Goal: Information Seeking & Learning: Learn about a topic

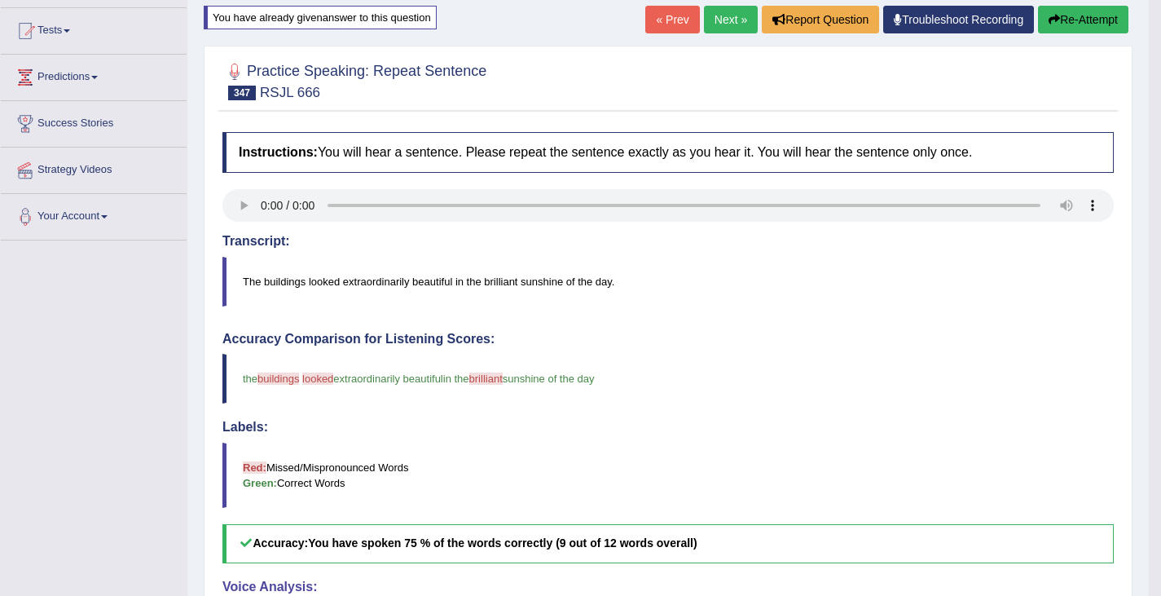
scroll to position [150, 0]
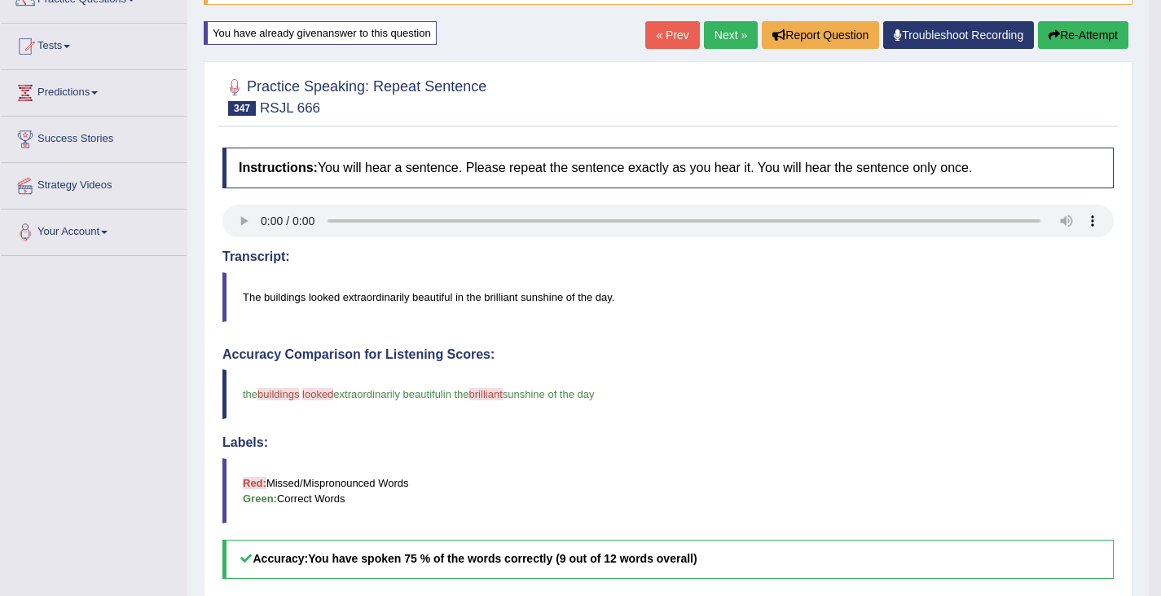
click at [1081, 40] on button "Re-Attempt" at bounding box center [1083, 35] width 90 height 28
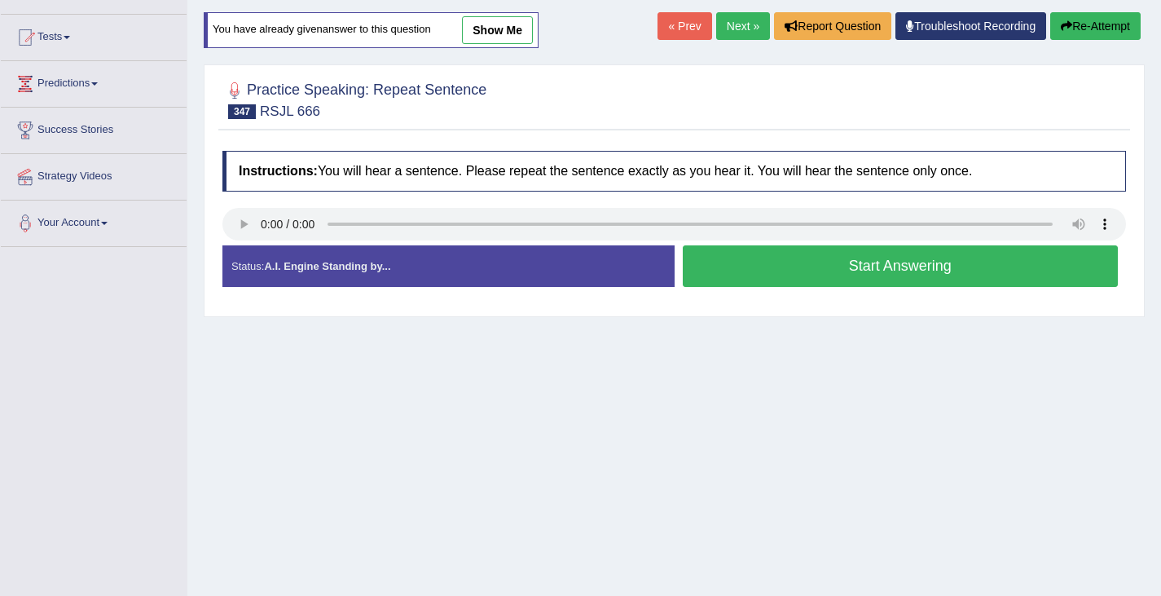
scroll to position [150, 0]
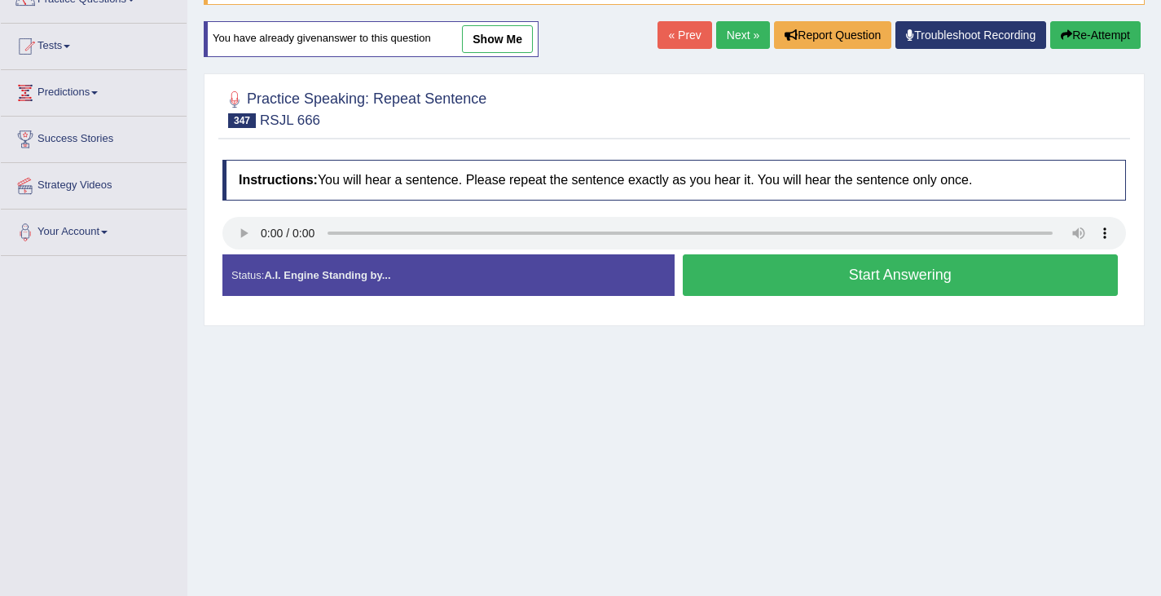
click at [795, 270] on button "Start Answering" at bounding box center [901, 275] width 436 height 42
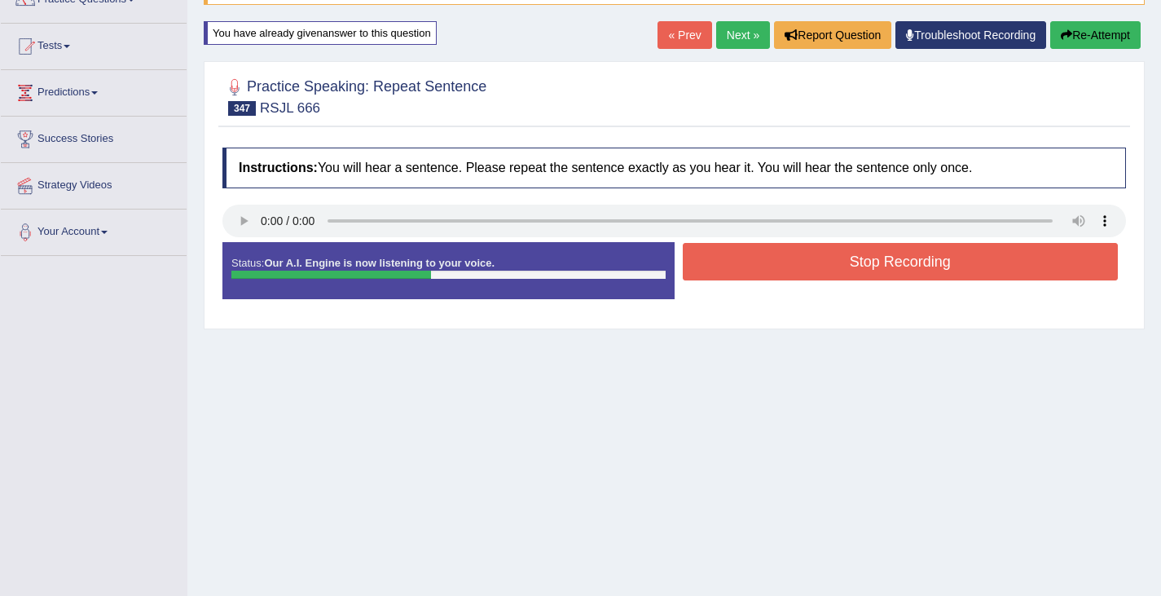
click at [795, 270] on button "Stop Recording" at bounding box center [901, 261] width 436 height 37
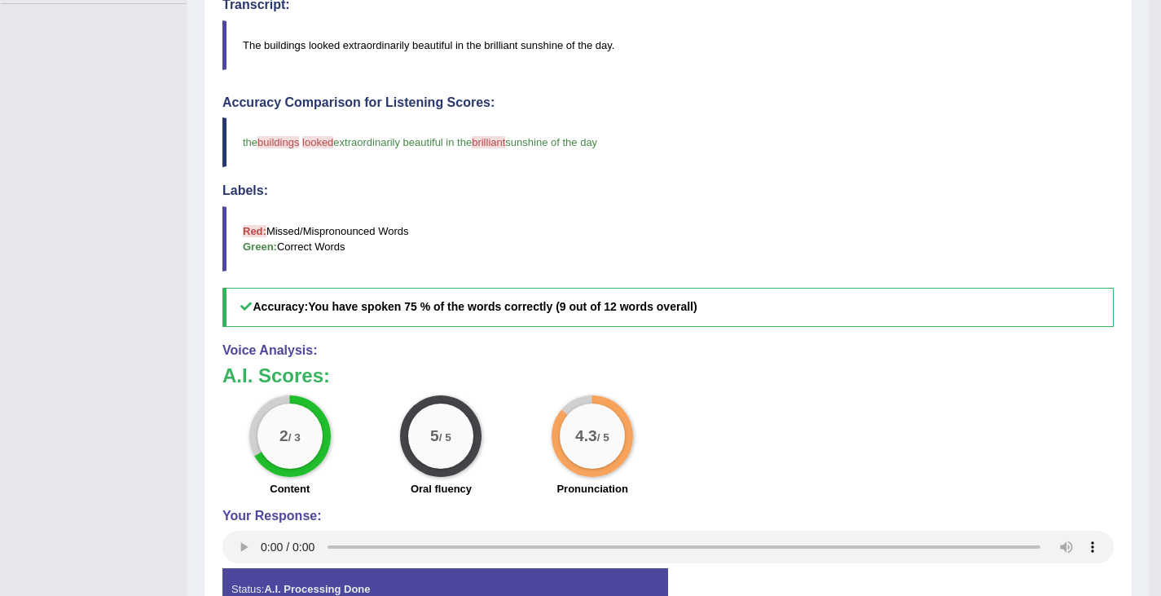
scroll to position [0, 0]
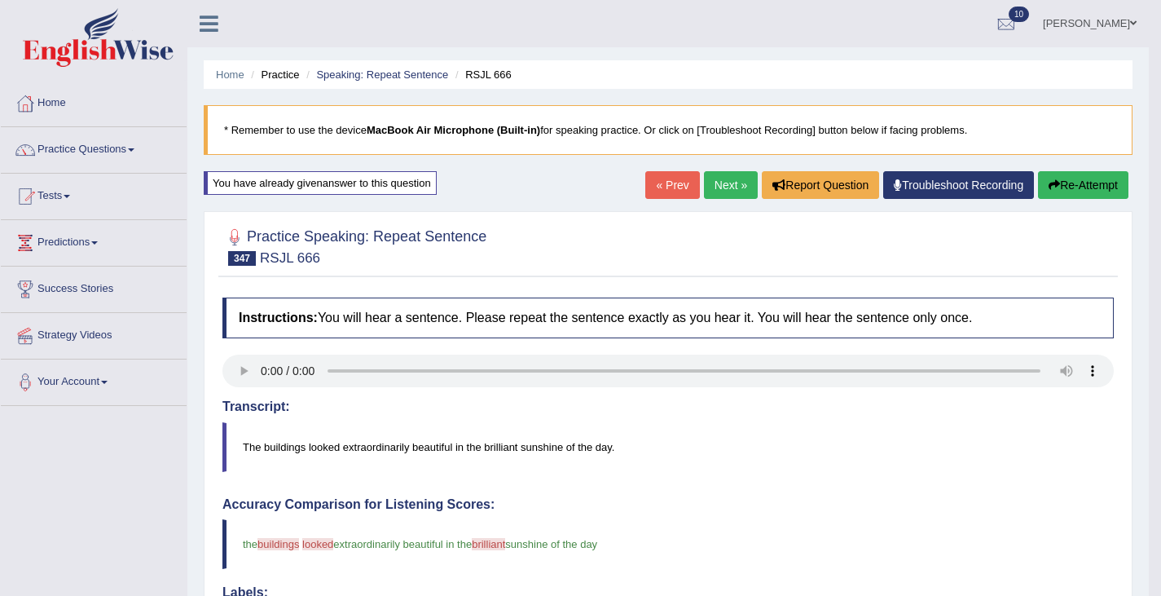
click at [1061, 191] on button "Re-Attempt" at bounding box center [1083, 185] width 90 height 28
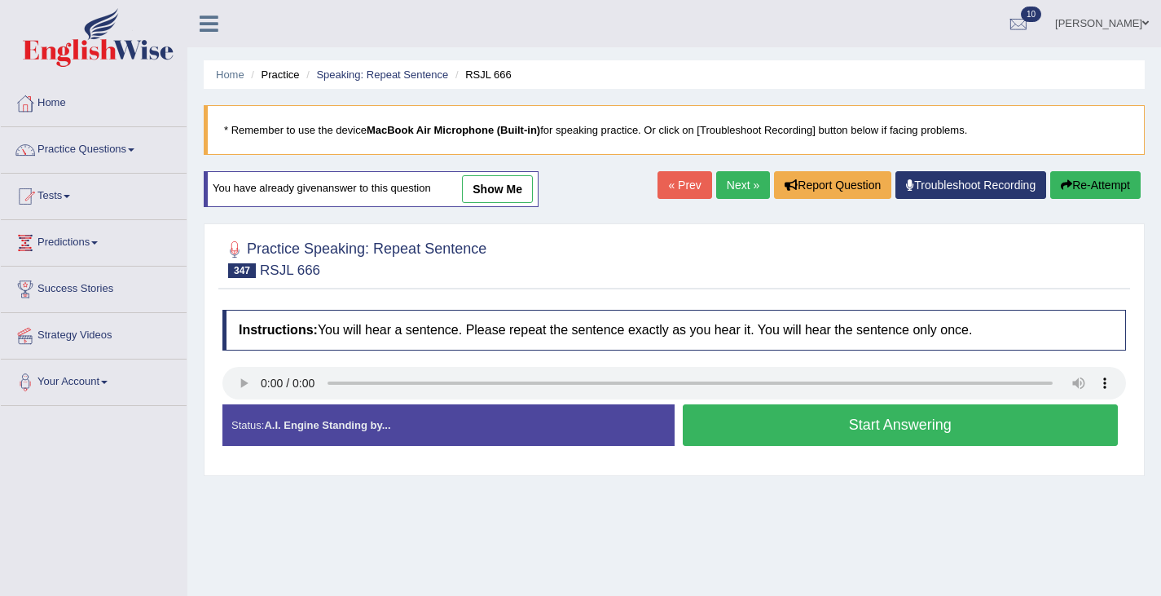
click at [762, 446] on button "Start Answering" at bounding box center [901, 425] width 436 height 42
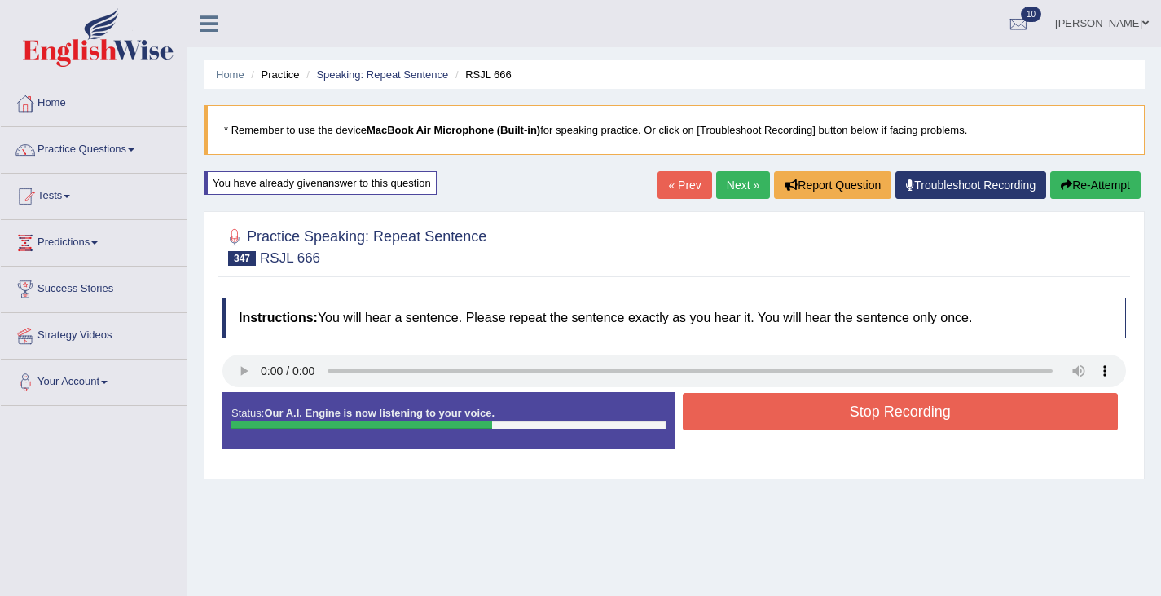
click at [1064, 172] on button "Re-Attempt" at bounding box center [1095, 185] width 90 height 28
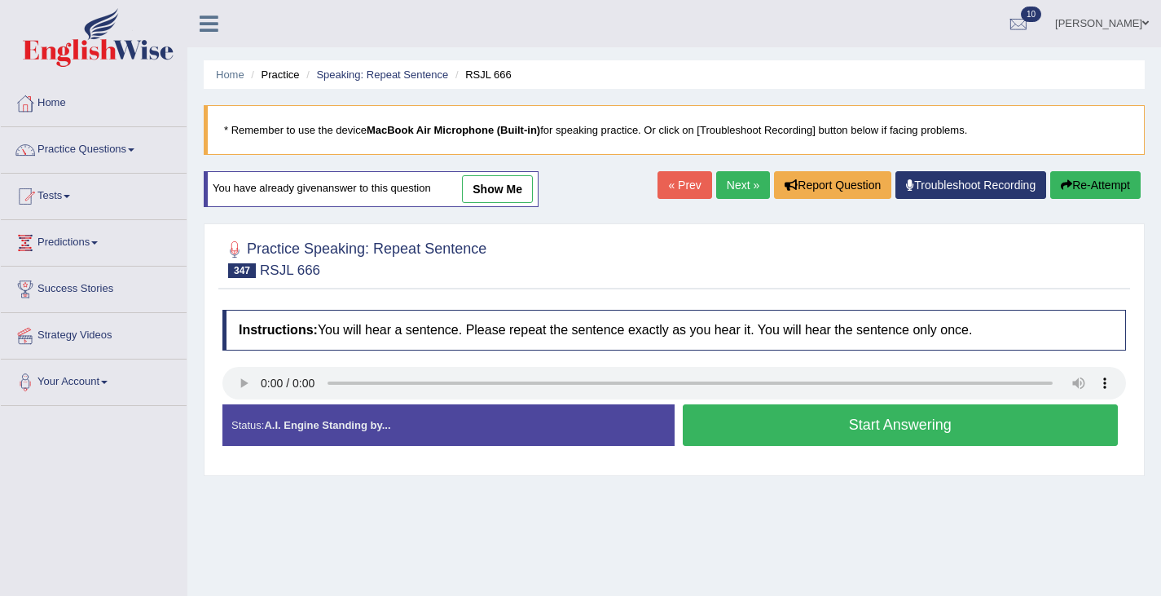
click at [744, 430] on button "Start Answering" at bounding box center [901, 425] width 436 height 42
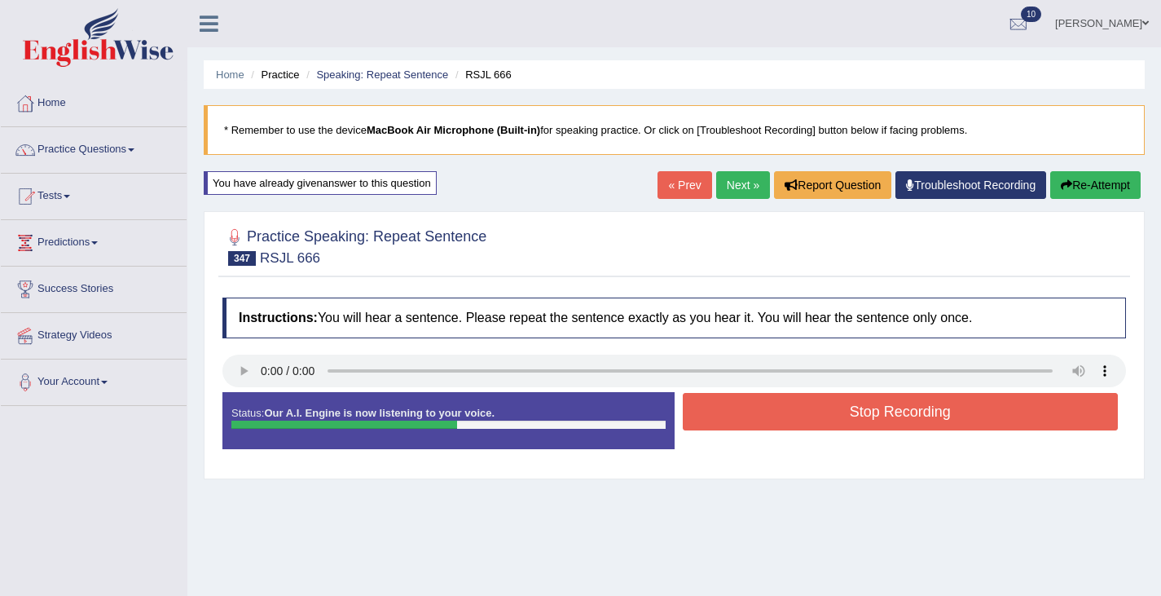
click at [737, 409] on button "Stop Recording" at bounding box center [901, 411] width 436 height 37
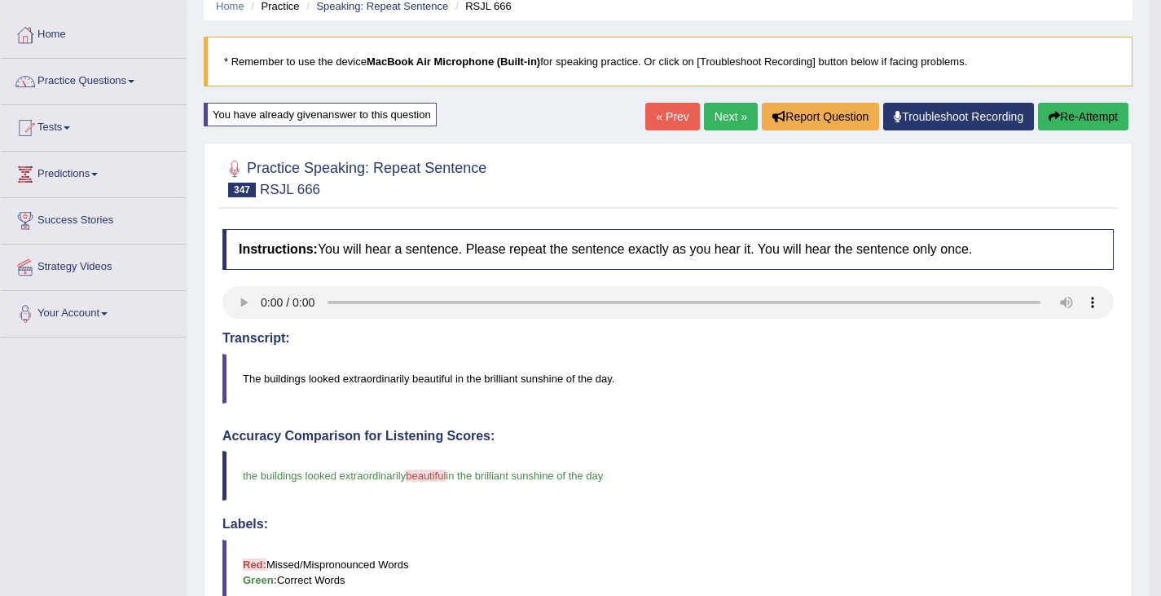
scroll to position [46, 0]
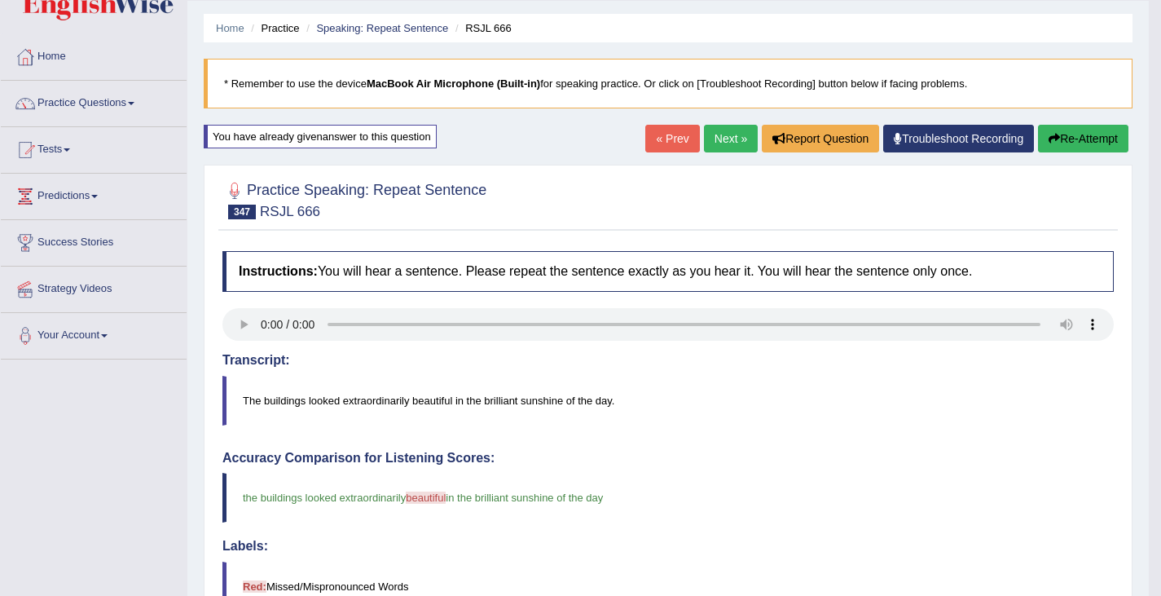
click at [714, 145] on link "Next »" at bounding box center [731, 139] width 54 height 28
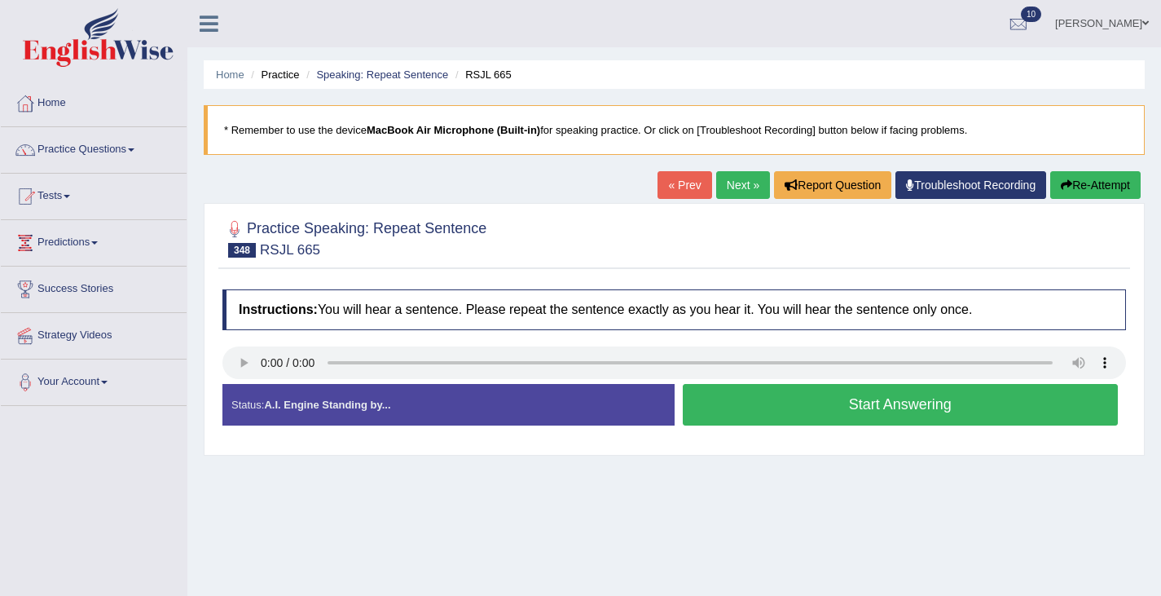
click at [714, 145] on blockquote "* Remember to use the device MacBook Air Microphone (Built-in) for speaking pra…" at bounding box center [674, 130] width 941 height 50
click at [800, 411] on button "Start Answering" at bounding box center [901, 405] width 436 height 42
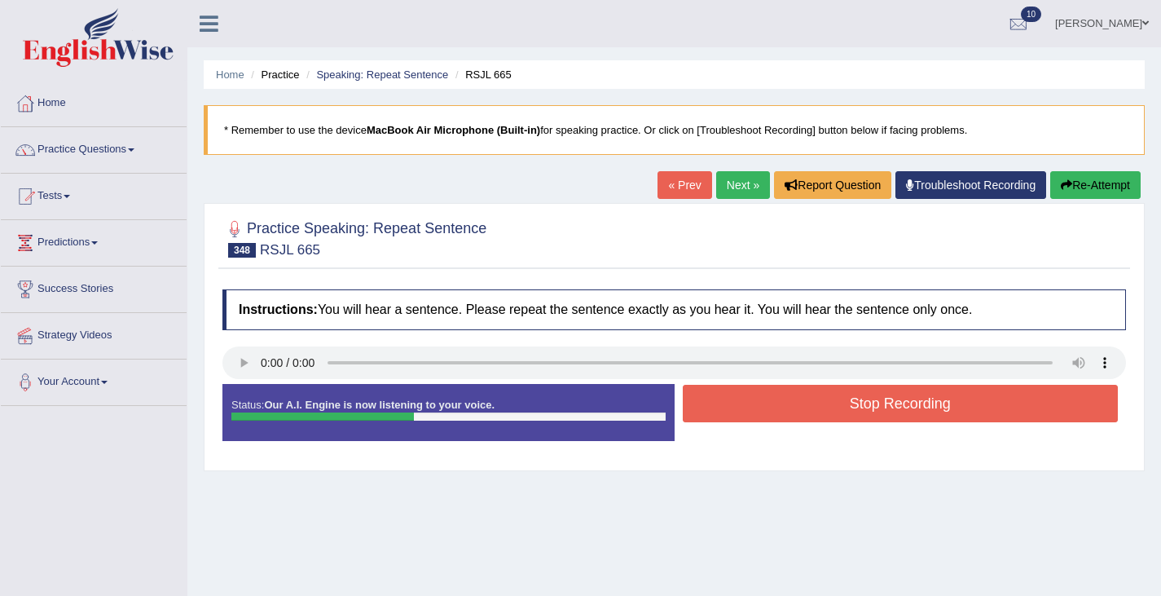
click at [800, 411] on button "Stop Recording" at bounding box center [901, 403] width 436 height 37
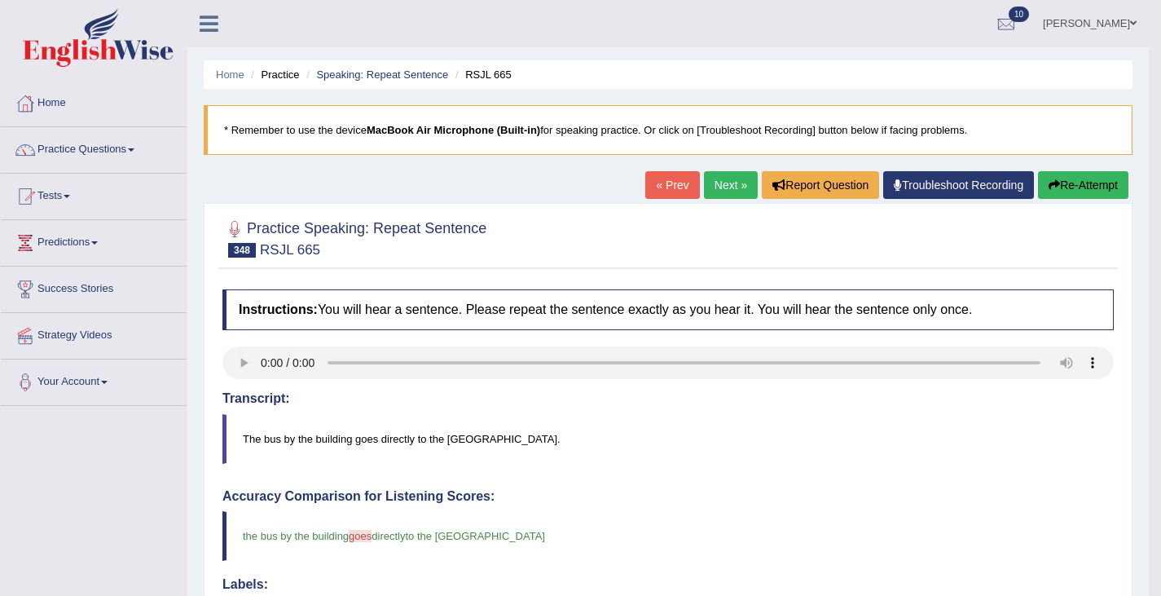
click at [717, 184] on link "Next »" at bounding box center [731, 185] width 54 height 28
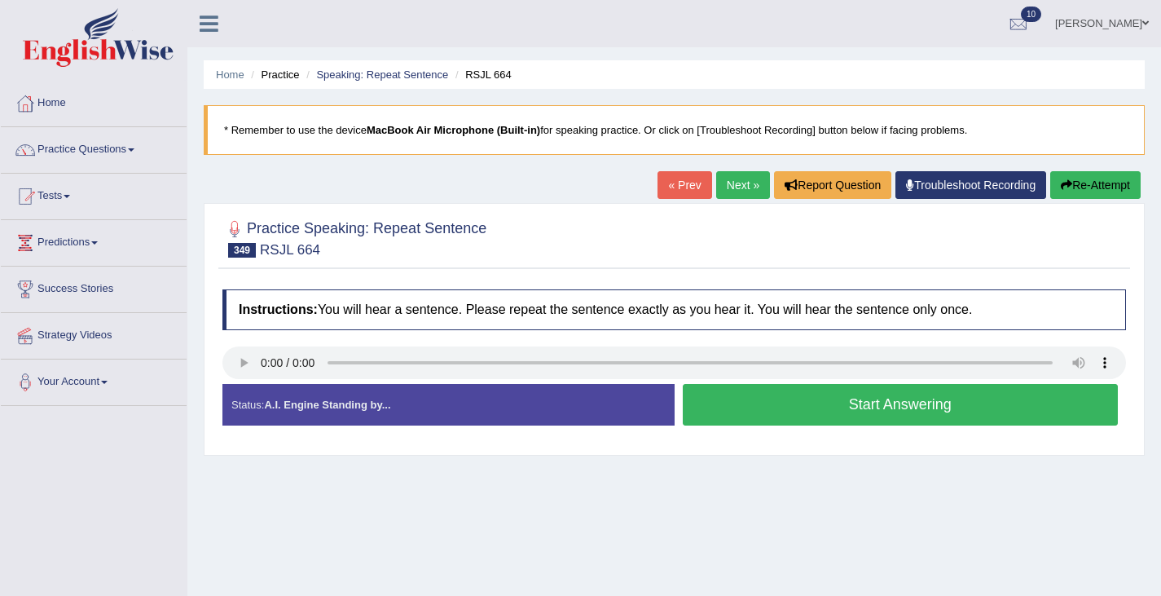
click at [792, 414] on button "Start Answering" at bounding box center [901, 405] width 436 height 42
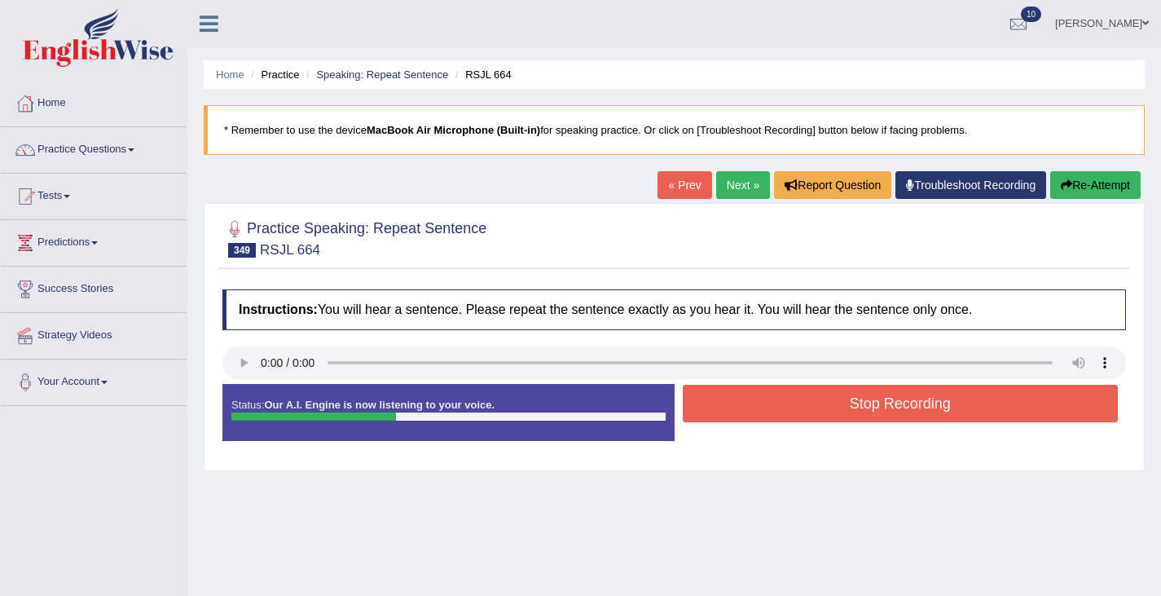
click at [792, 410] on button "Stop Recording" at bounding box center [901, 403] width 436 height 37
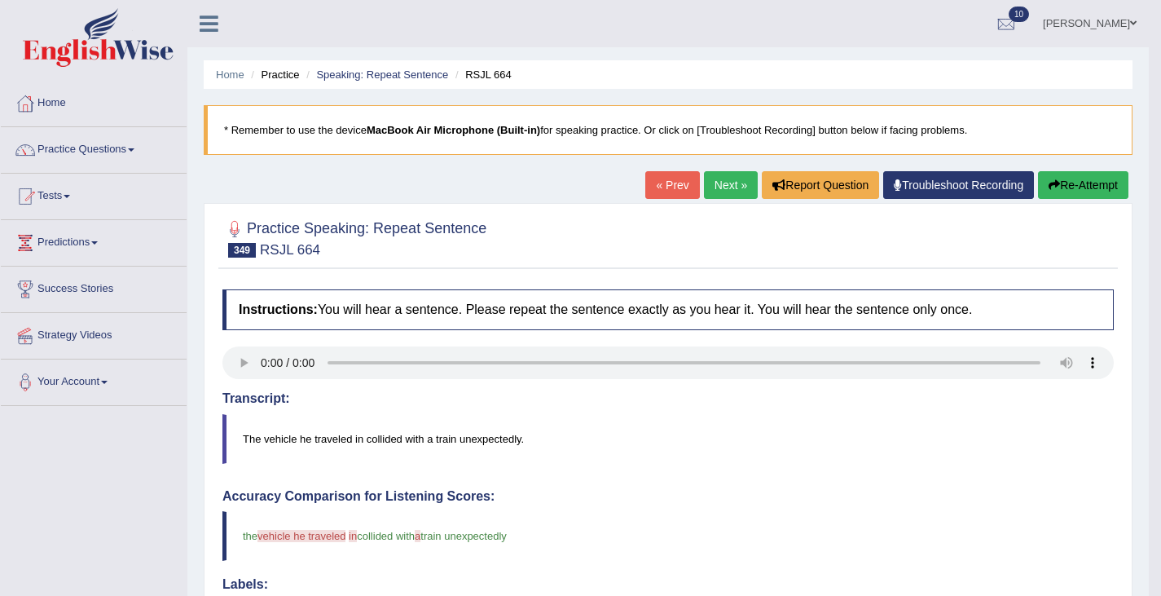
click at [1067, 183] on button "Re-Attempt" at bounding box center [1083, 185] width 90 height 28
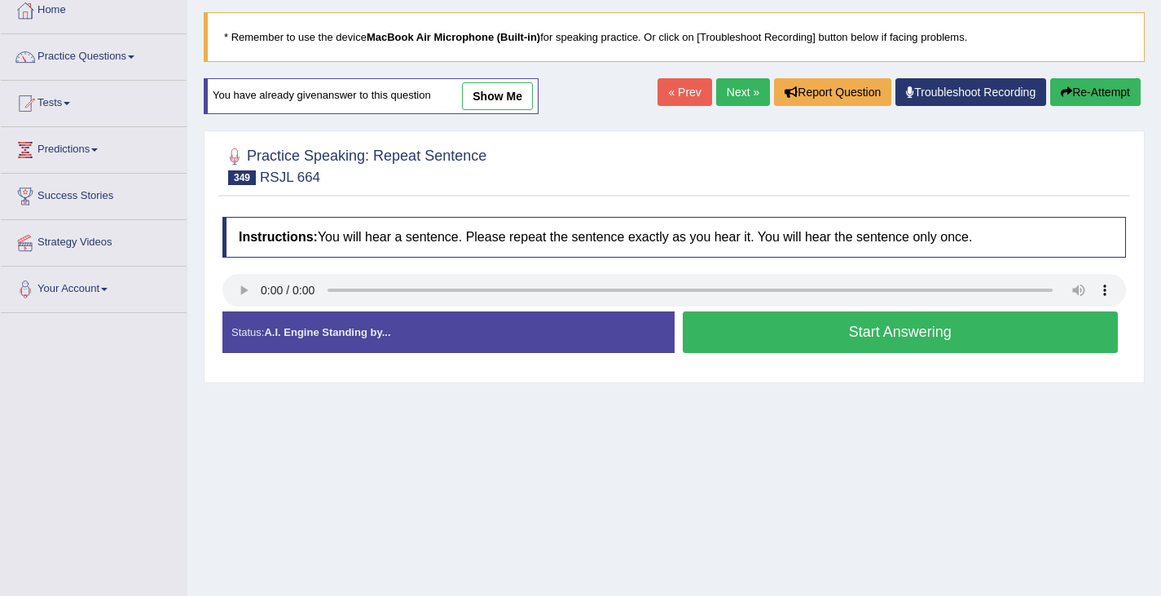
scroll to position [98, 0]
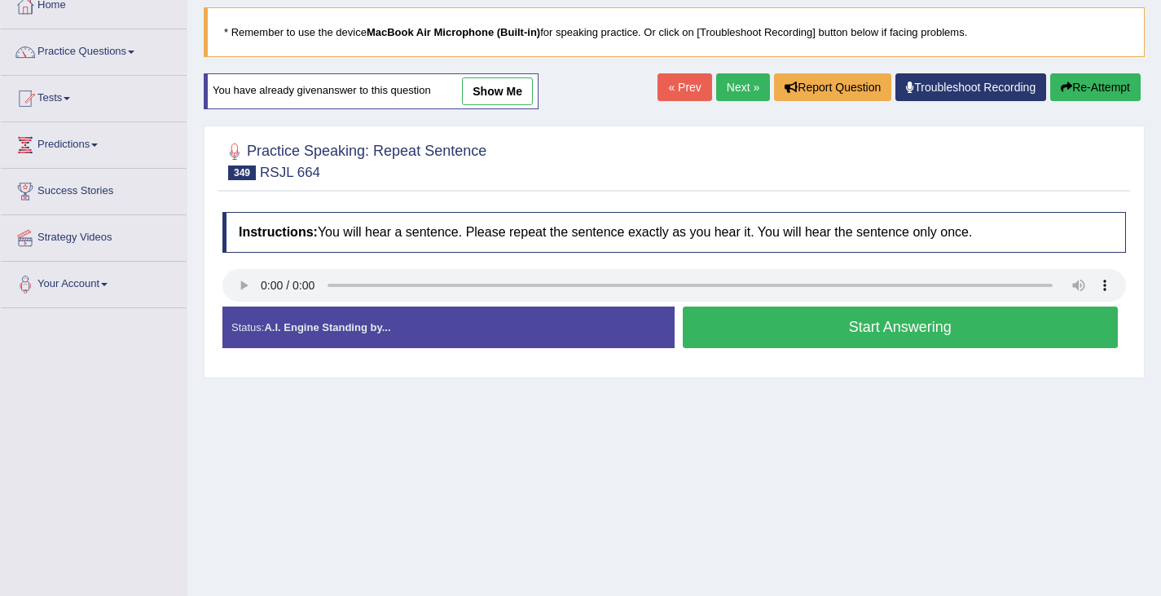
click at [748, 330] on button "Start Answering" at bounding box center [901, 327] width 436 height 42
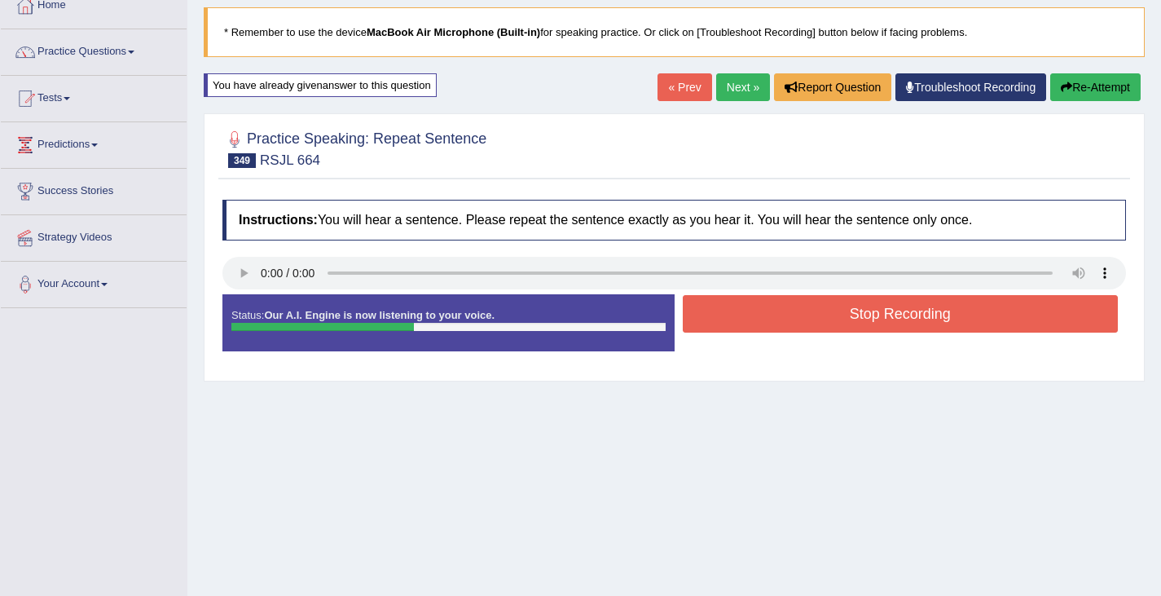
click at [812, 319] on button "Stop Recording" at bounding box center [901, 313] width 436 height 37
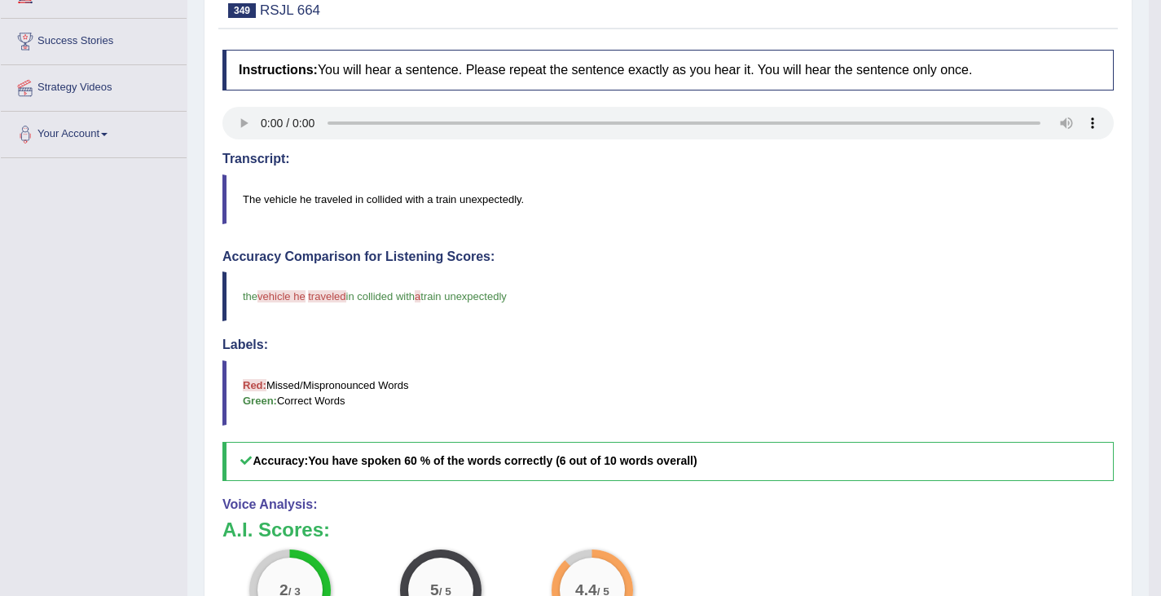
scroll to position [240, 0]
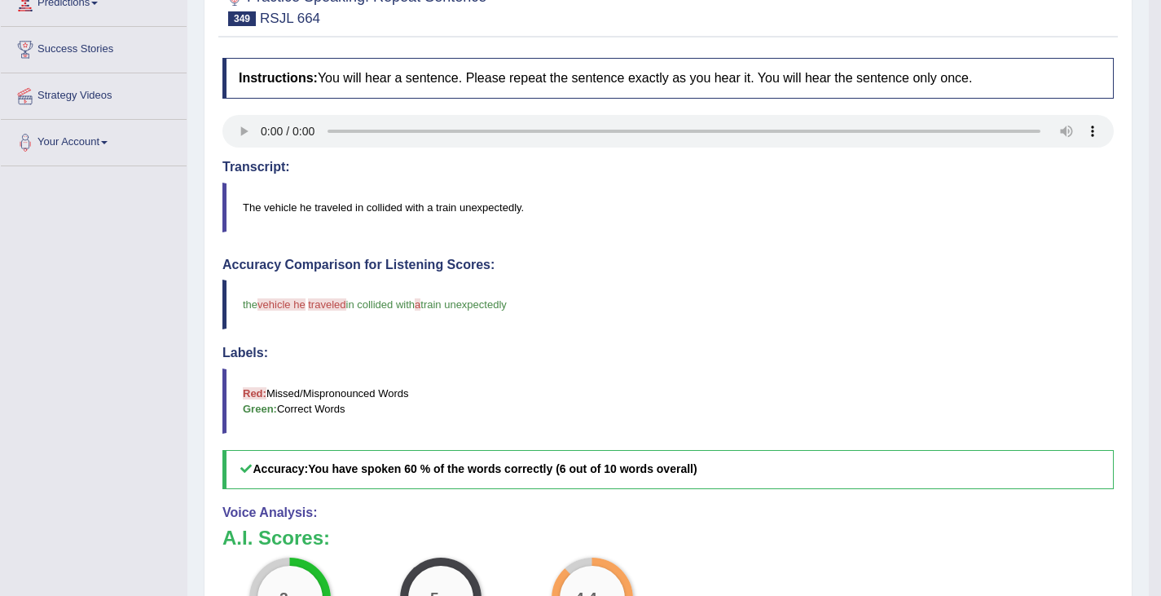
click at [272, 305] on span "vehicle he" at bounding box center [281, 304] width 48 height 12
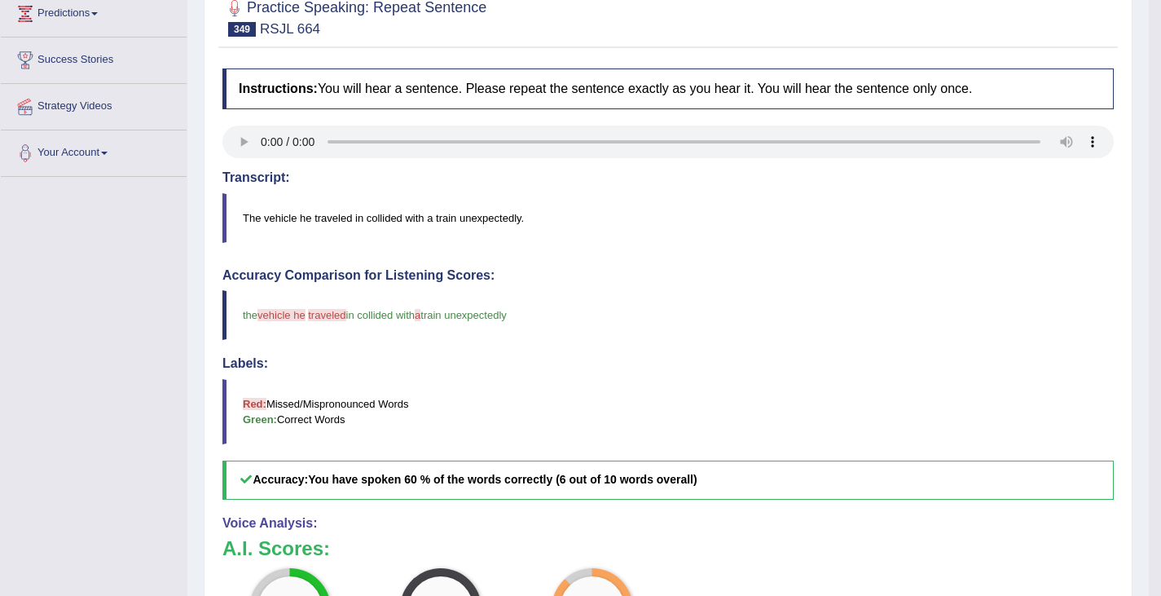
scroll to position [0, 0]
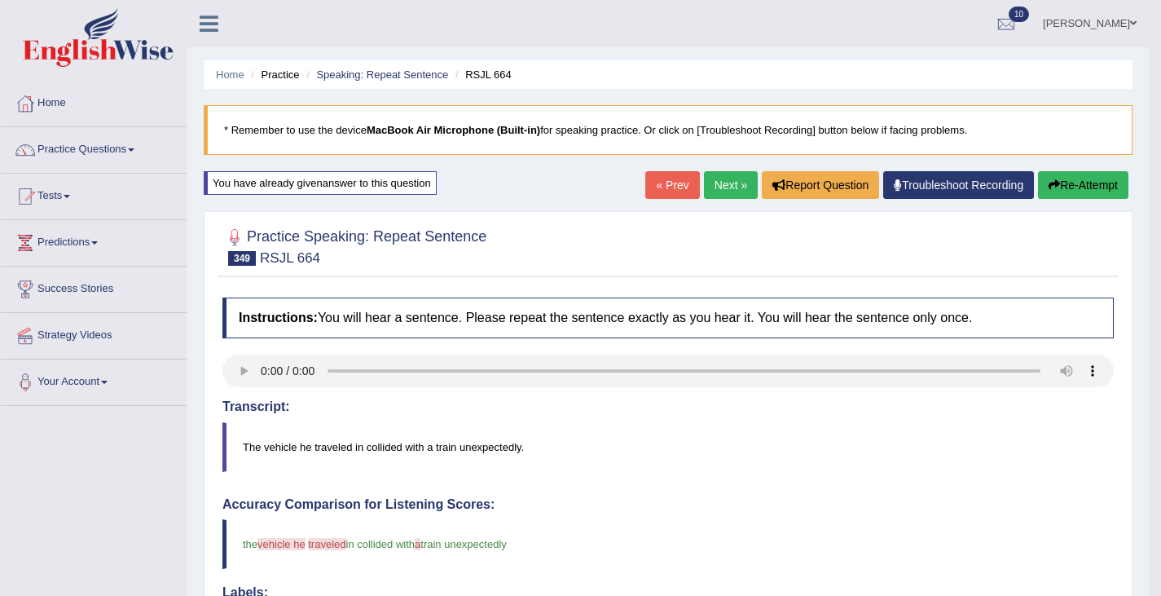
click at [1097, 187] on button "Re-Attempt" at bounding box center [1083, 185] width 90 height 28
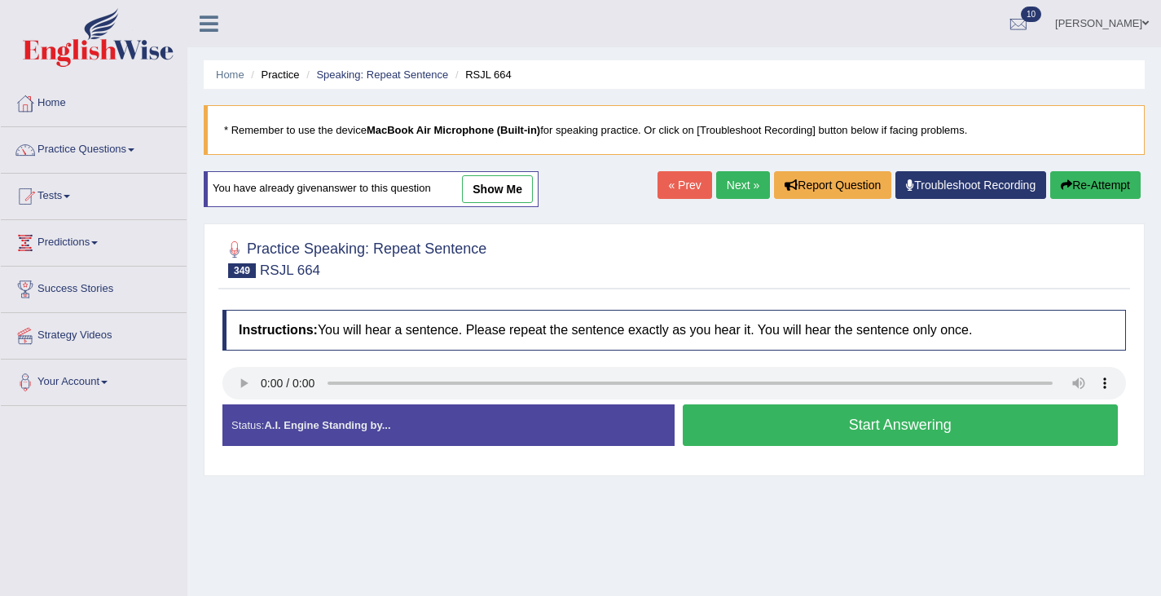
click at [772, 422] on button "Start Answering" at bounding box center [901, 425] width 436 height 42
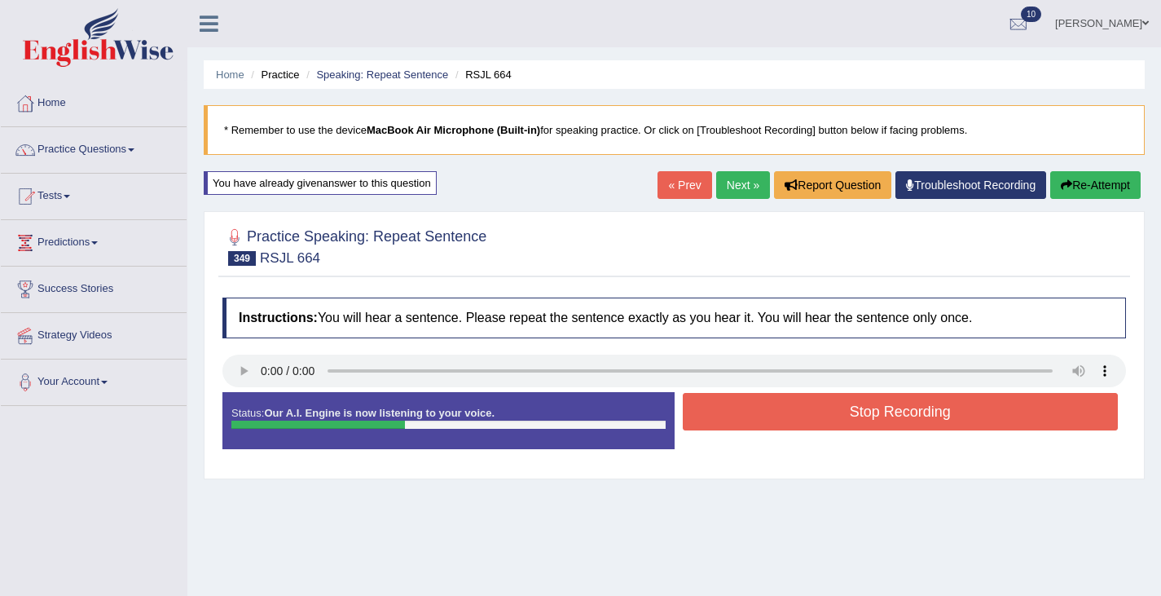
click at [772, 422] on button "Stop Recording" at bounding box center [901, 411] width 436 height 37
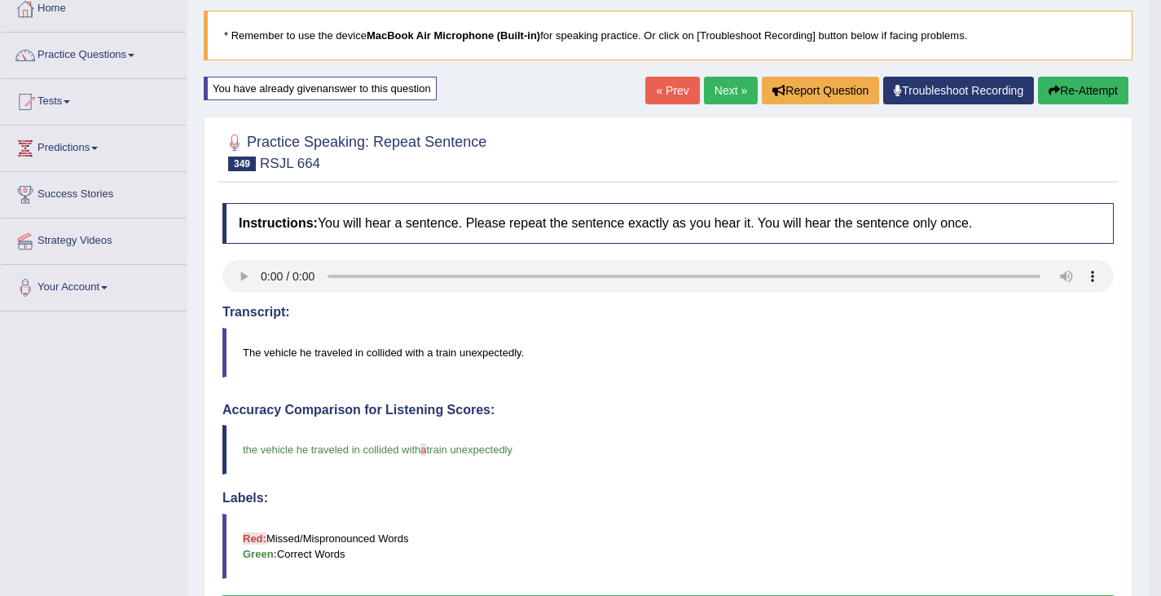
scroll to position [20, 0]
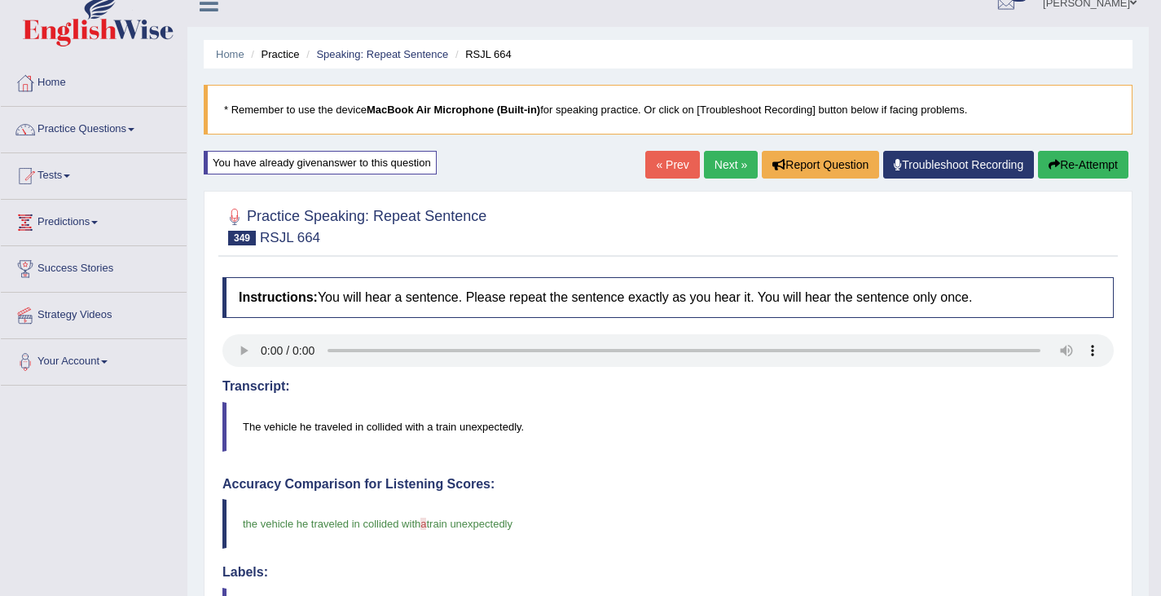
click at [715, 154] on link "Next »" at bounding box center [731, 165] width 54 height 28
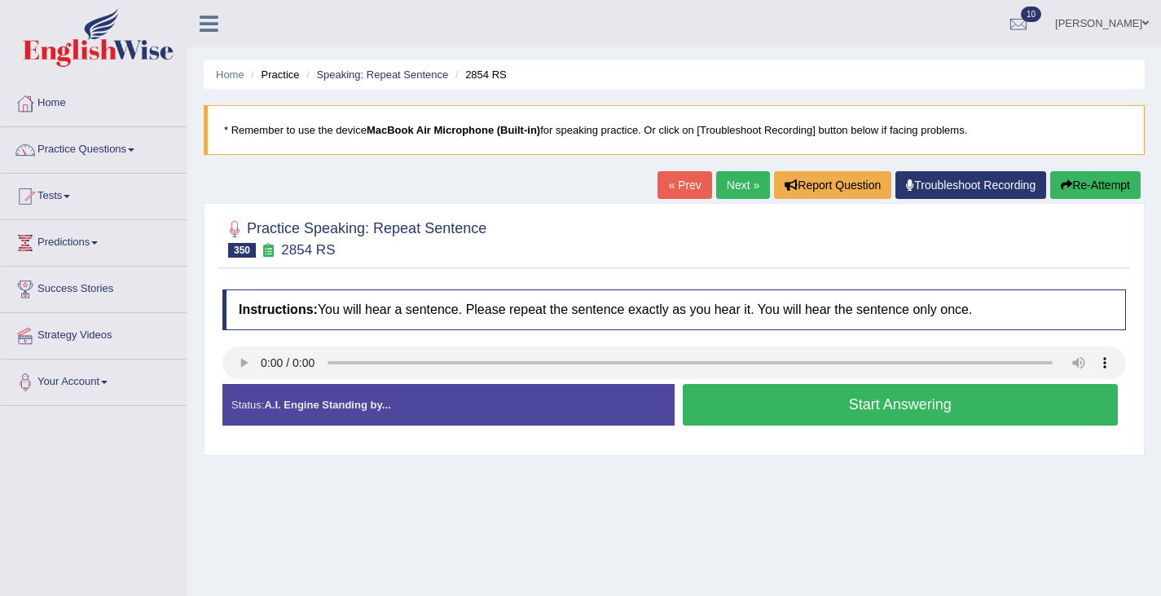
click at [767, 412] on button "Start Answering" at bounding box center [901, 405] width 436 height 42
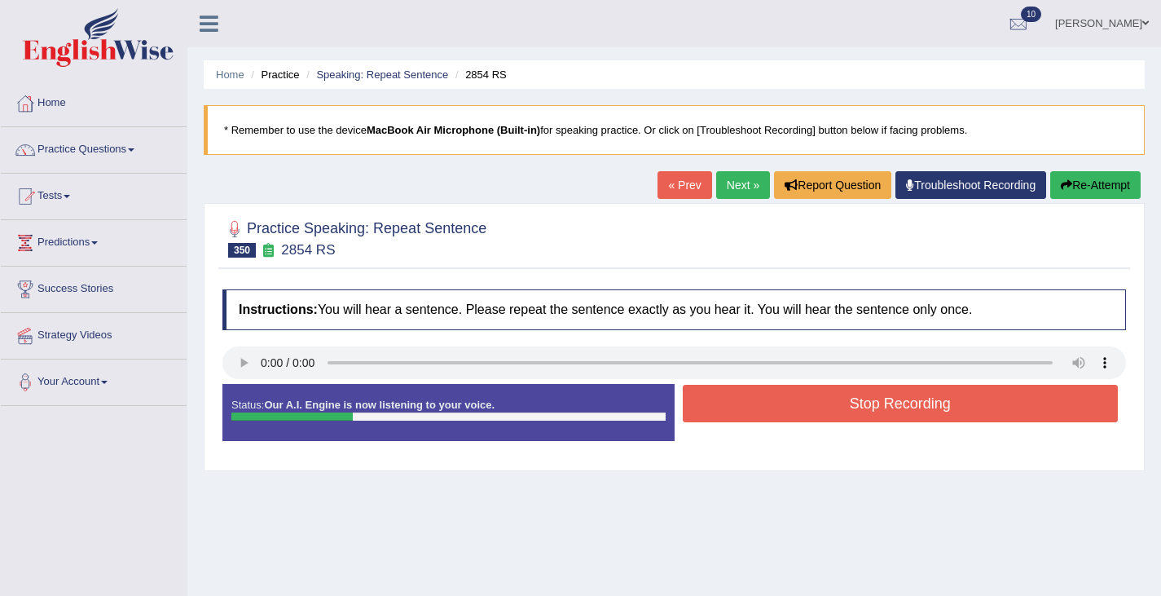
click at [767, 411] on button "Stop Recording" at bounding box center [901, 403] width 436 height 37
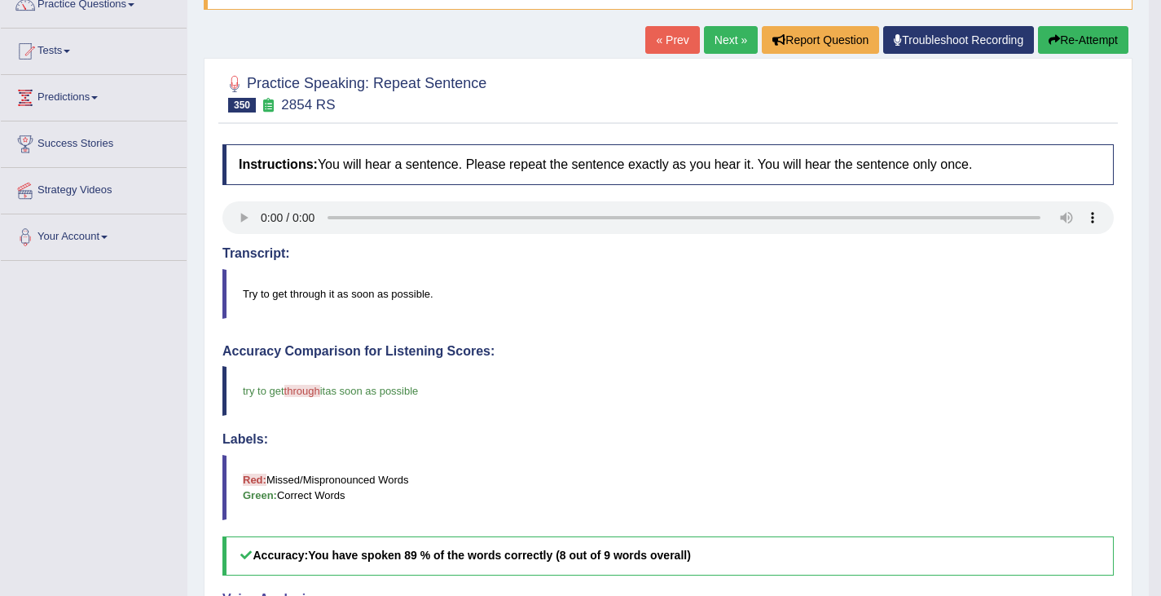
scroll to position [109, 0]
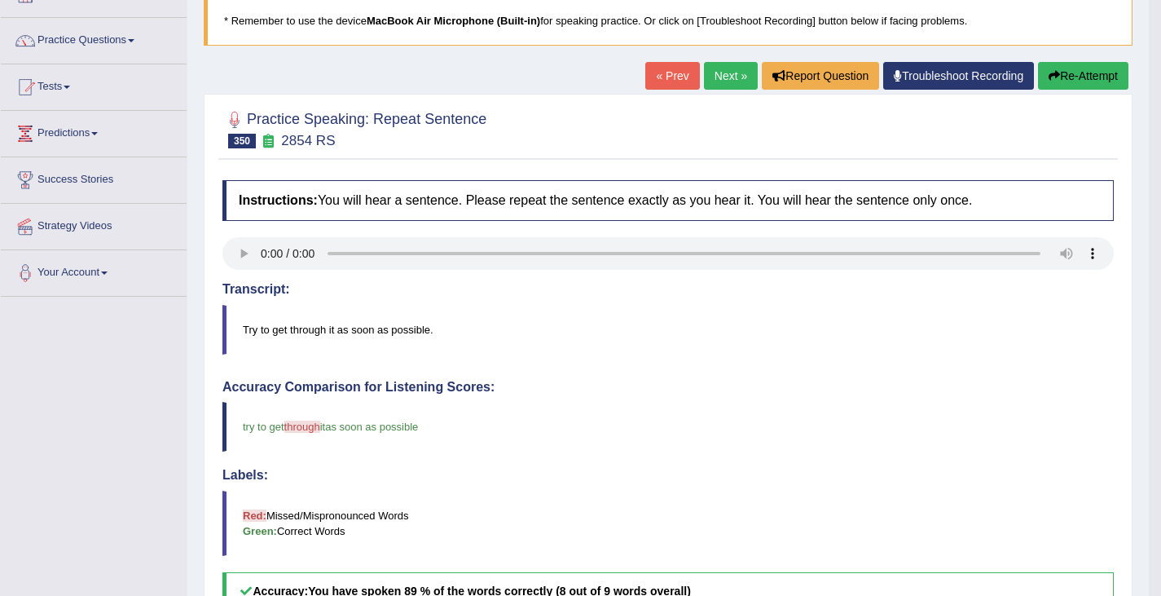
click at [1076, 65] on button "Re-Attempt" at bounding box center [1083, 76] width 90 height 28
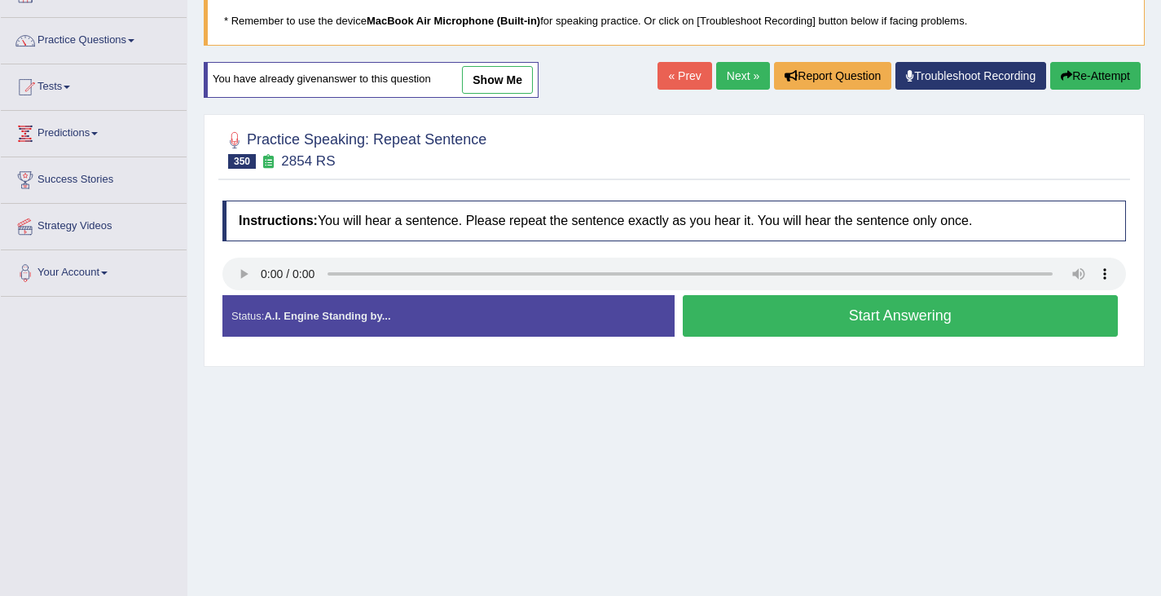
click at [769, 321] on button "Start Answering" at bounding box center [901, 316] width 436 height 42
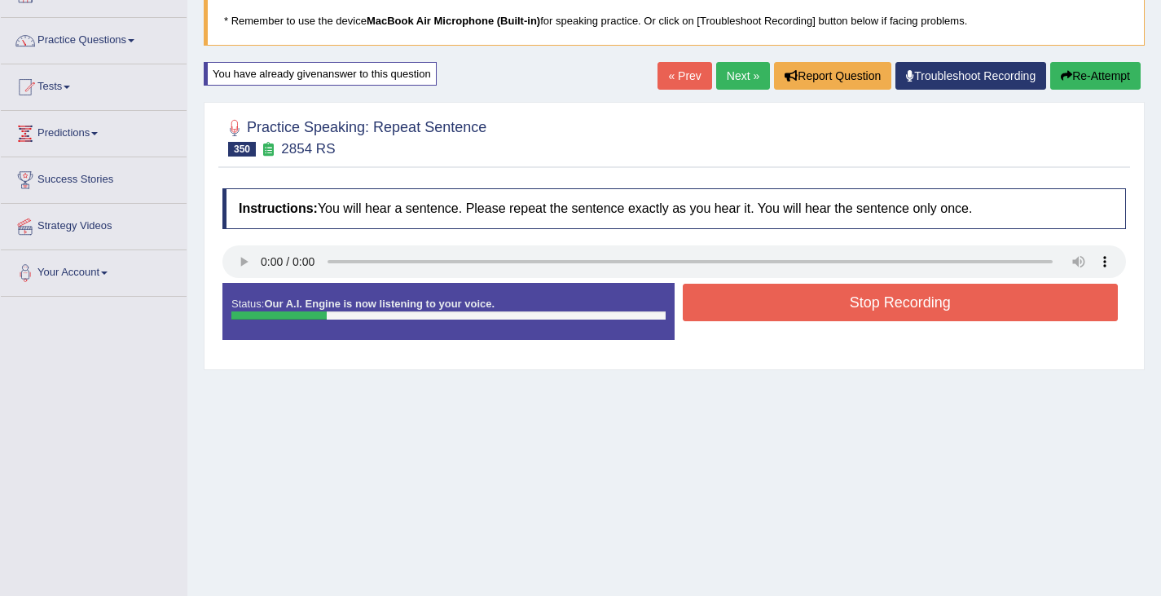
click at [769, 321] on div "Stop Recording" at bounding box center [901, 305] width 452 height 42
click at [763, 302] on button "Stop Recording" at bounding box center [901, 302] width 436 height 37
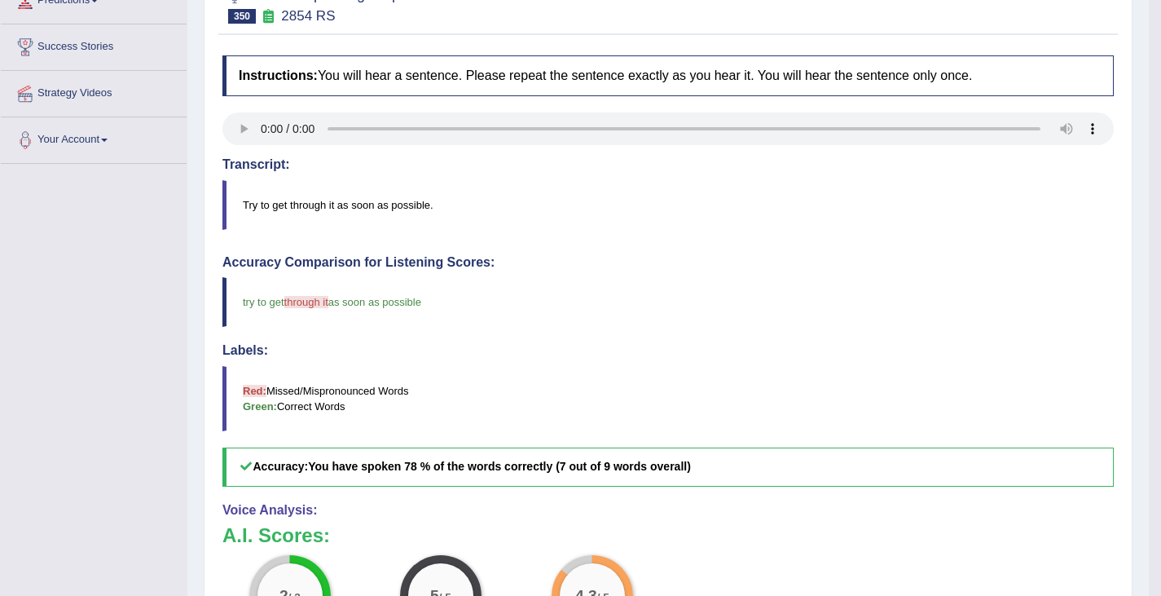
scroll to position [68, 0]
